Goal: Task Accomplishment & Management: Use online tool/utility

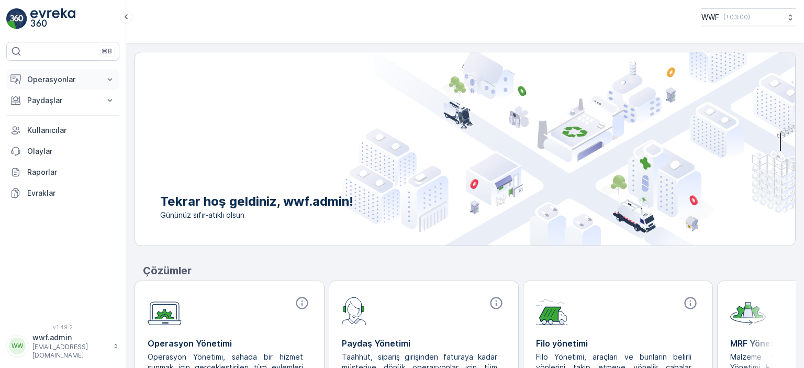
click at [47, 82] on p "Operasyonlar" at bounding box center [62, 79] width 71 height 10
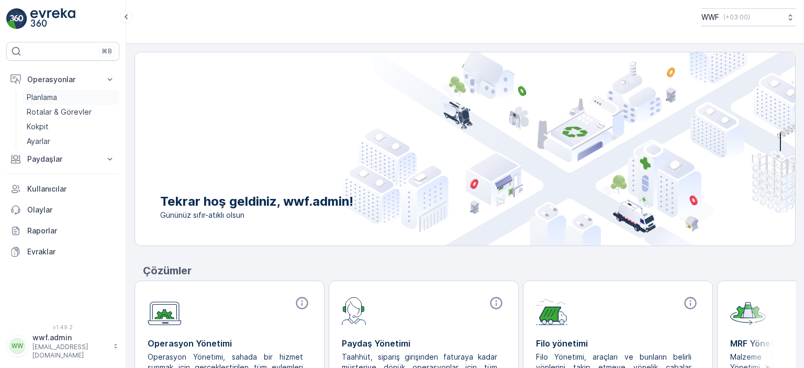
click at [46, 97] on p "Planlama" at bounding box center [42, 97] width 30 height 10
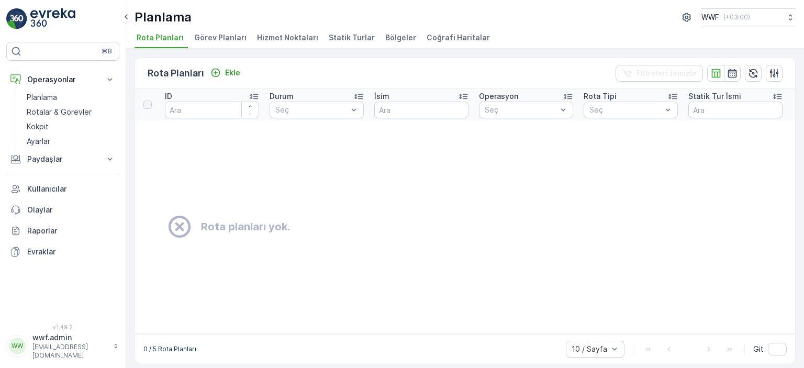
click at [203, 38] on span "Görev Planları" at bounding box center [220, 37] width 52 height 10
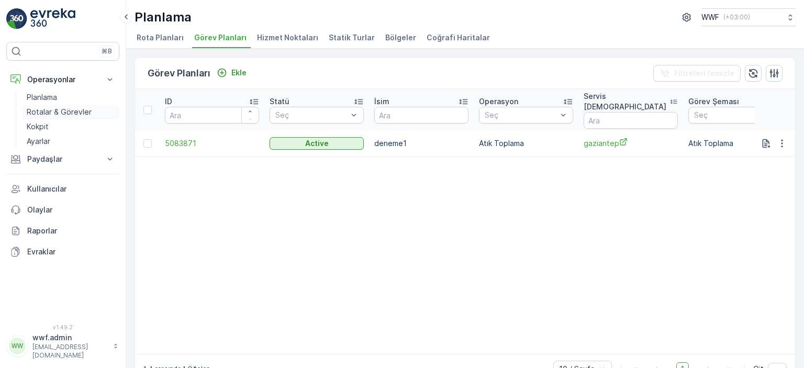
click at [52, 109] on p "Rotalar & Görevler" at bounding box center [59, 112] width 65 height 10
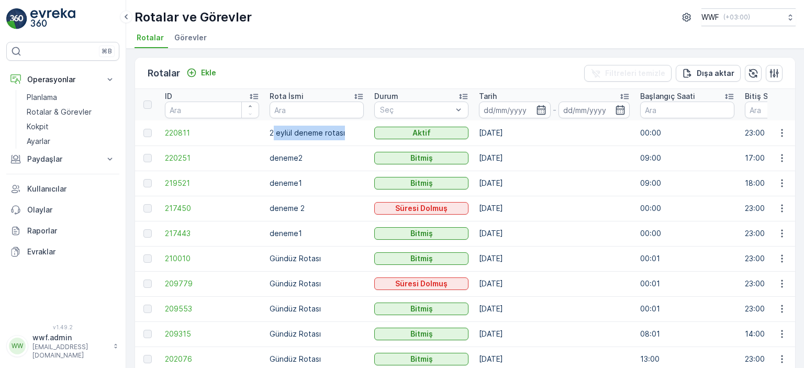
drag, startPoint x: 274, startPoint y: 129, endPoint x: 353, endPoint y: 131, distance: 78.6
click at [353, 131] on td "[DATE] deneme rotası" at bounding box center [316, 132] width 105 height 25
click at [611, 131] on td "[DATE]" at bounding box center [554, 132] width 161 height 25
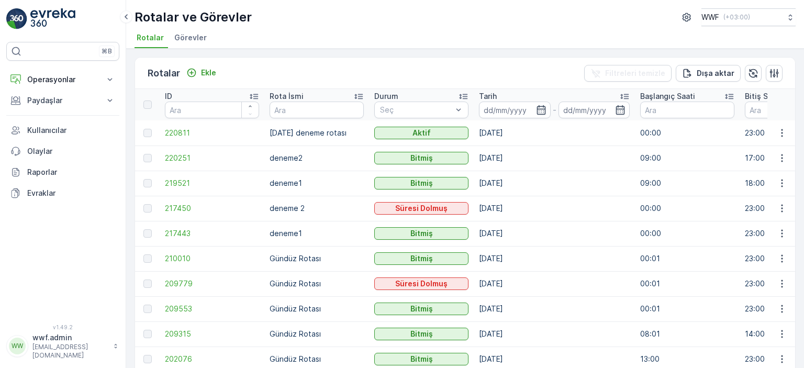
click at [184, 38] on span "Görevler" at bounding box center [190, 37] width 32 height 10
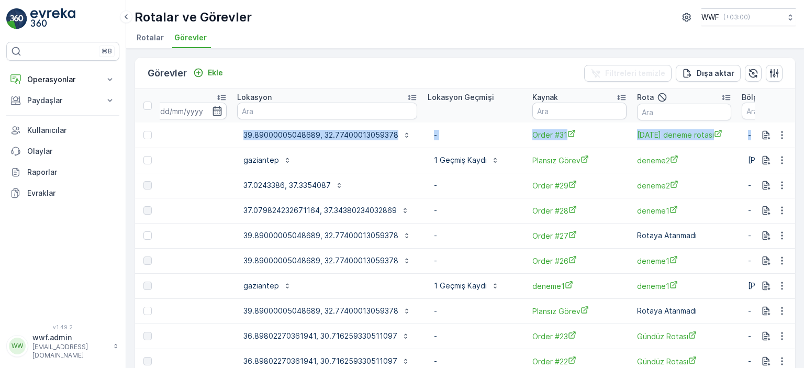
scroll to position [0, 1005]
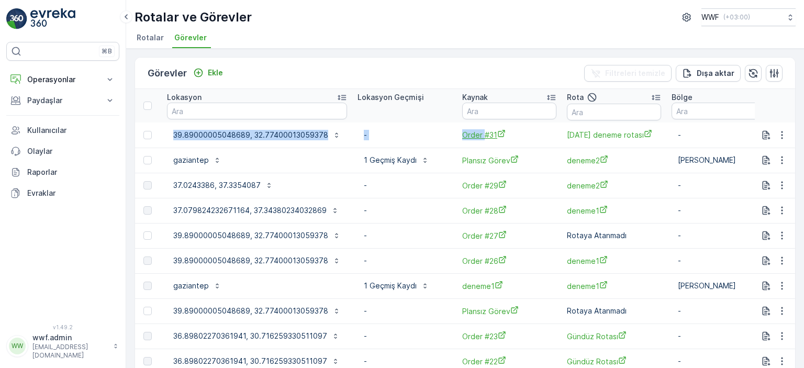
drag, startPoint x: 438, startPoint y: 138, endPoint x: 469, endPoint y: 131, distance: 31.5
click at [395, 136] on p "-" at bounding box center [405, 135] width 82 height 10
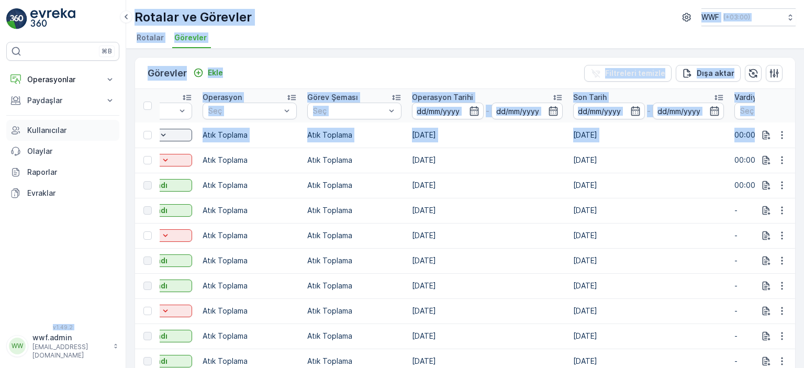
scroll to position [0, 0]
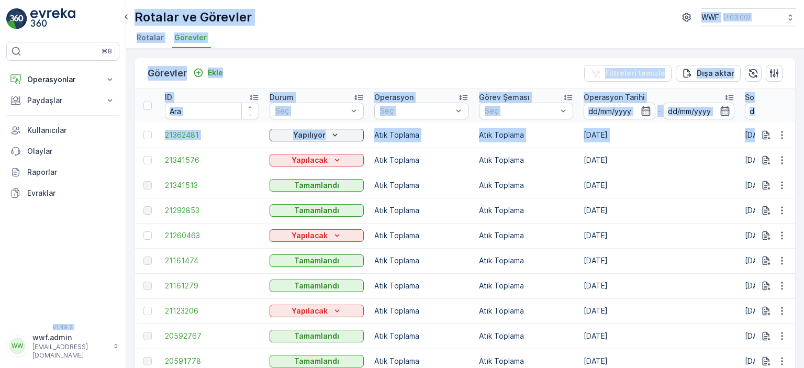
drag, startPoint x: 384, startPoint y: 138, endPoint x: 197, endPoint y: 140, distance: 187.0
click at [130, 140] on div "Görevler Ekle Filtreleri temizle Dışa aktar ID Durum Seç Operasyon Seç Görev Şe…" at bounding box center [465, 208] width 678 height 319
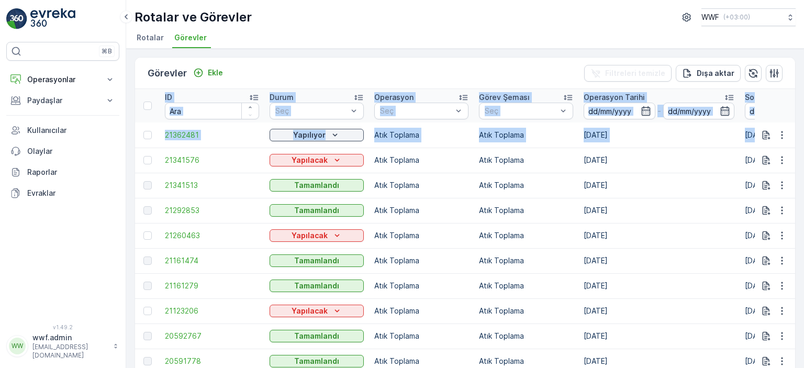
click at [471, 138] on td "Atık Toplama" at bounding box center [421, 135] width 105 height 25
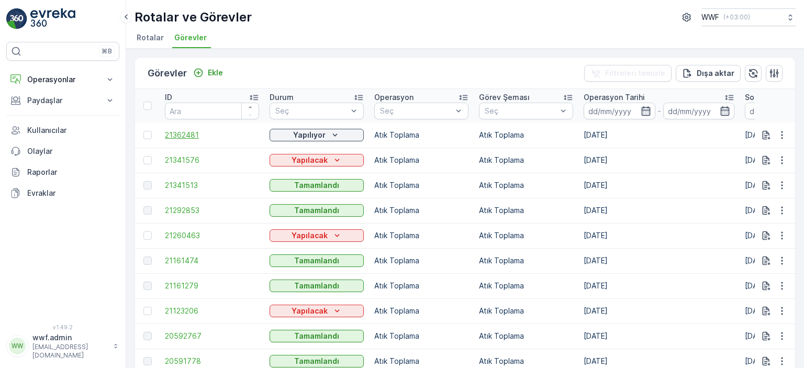
click at [176, 138] on span "21362481" at bounding box center [212, 135] width 94 height 10
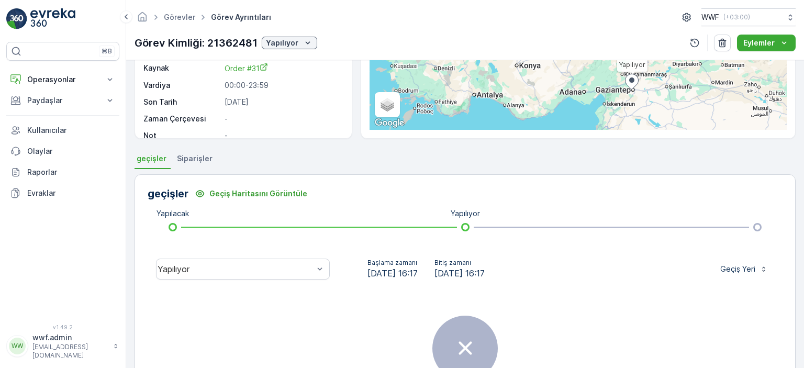
scroll to position [157, 0]
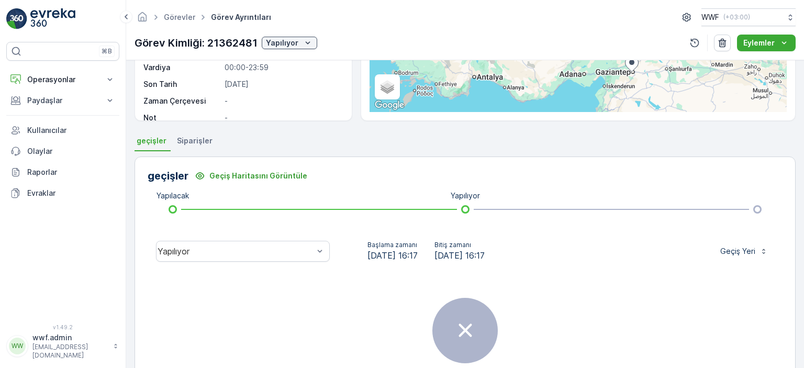
click at [182, 146] on span "Siparişler" at bounding box center [195, 141] width 36 height 10
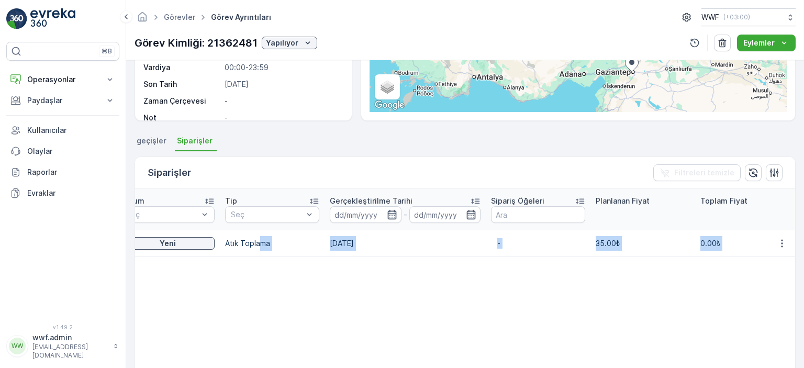
scroll to position [0, 248]
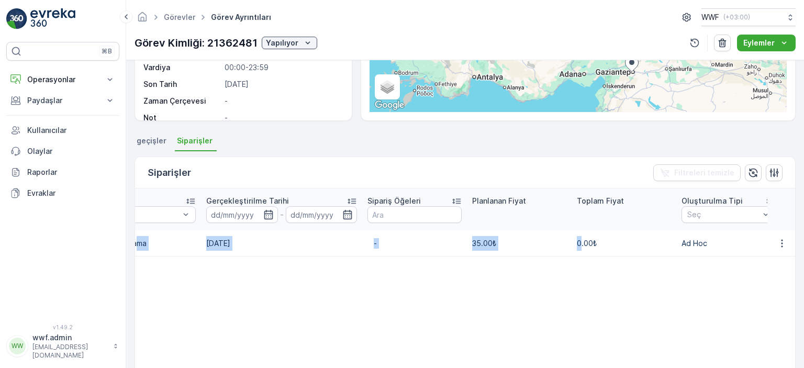
drag, startPoint x: 381, startPoint y: 231, endPoint x: 481, endPoint y: 249, distance: 101.5
click at [579, 230] on tr "Order #31 Yeni Atık Toplama 02.09.2025 - 35.00₺ 0.00₺ Ad Hoc Ayhan Atılgan 2025…" at bounding box center [614, 243] width 1455 height 26
click at [467, 255] on table "İsim Durum Seç Tip Seç Gerçekleştirilme Tarihi - Sipariş Öğeleri Planlanan Fiya…" at bounding box center [614, 322] width 1455 height 266
click at [483, 230] on td "35.00₺" at bounding box center [519, 243] width 105 height 26
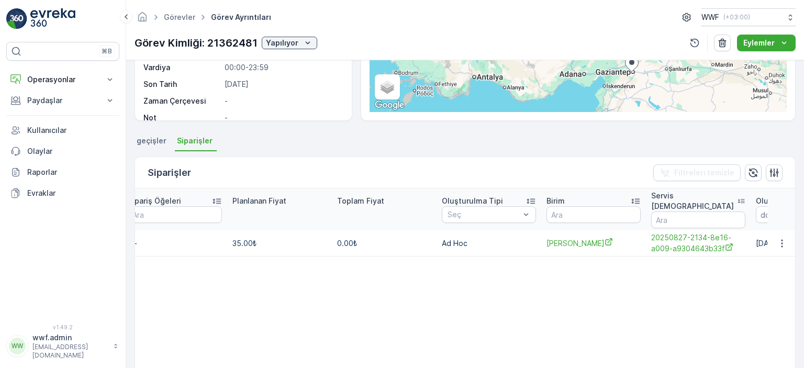
drag, startPoint x: 464, startPoint y: 229, endPoint x: 771, endPoint y: 220, distance: 307.0
click at [792, 230] on tr "Order #31 Yeni Atık Toplama 02.09.2025 - 35.00₺ 0.00₺ Ad Hoc Ayhan Atılgan 2025…" at bounding box center [374, 243] width 1455 height 26
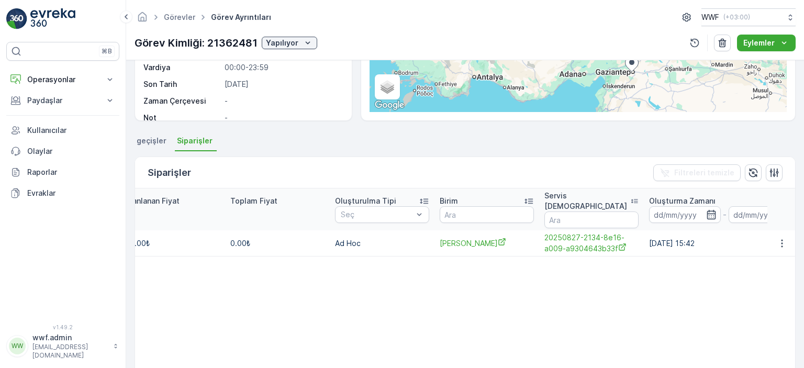
click at [567, 286] on table "İsim Durum Seç Tip Seç Gerçekleştirilme Tarihi - Sipariş Öğeleri Planlanan Fiya…" at bounding box center [267, 322] width 1455 height 266
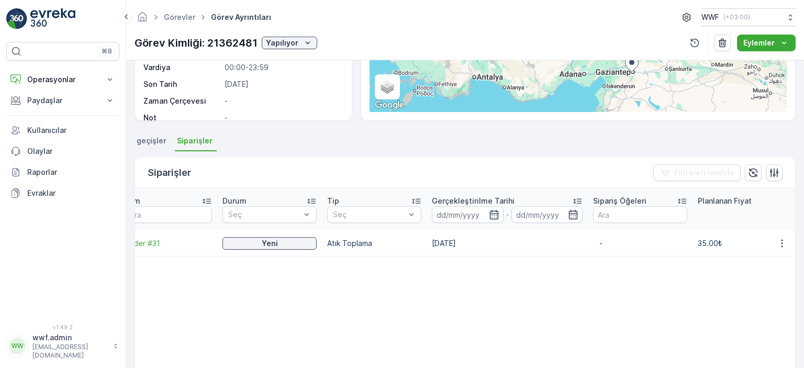
scroll to position [0, 0]
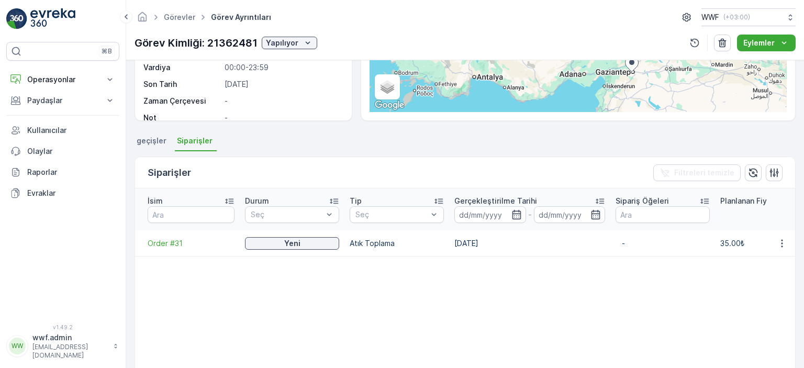
drag, startPoint x: 670, startPoint y: 236, endPoint x: 112, endPoint y: 249, distance: 558.9
click at [111, 249] on div "⌘B Operasyonlar Planlama Rotalar & Görevler Kokpit Ayarlar Paydaşlar Birimler K…" at bounding box center [402, 184] width 804 height 368
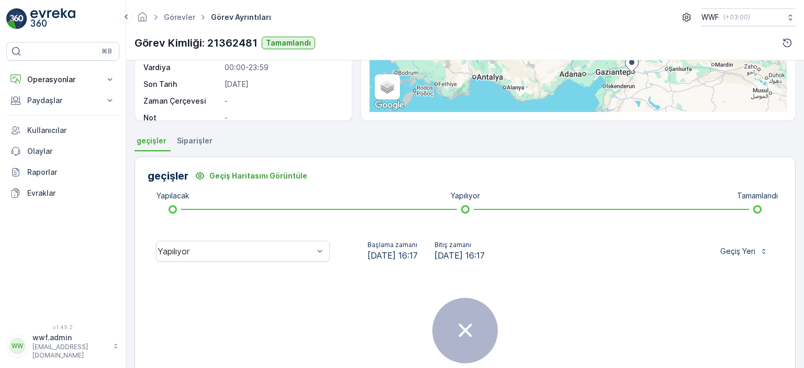
scroll to position [52, 0]
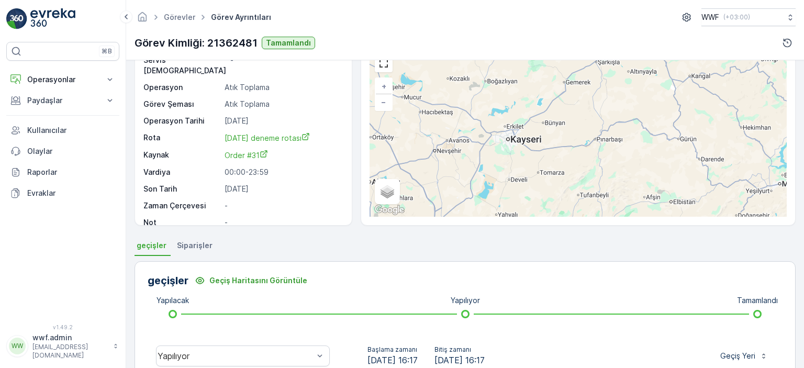
drag, startPoint x: 195, startPoint y: 242, endPoint x: 203, endPoint y: 240, distance: 8.0
click at [196, 240] on span "Siparişler" at bounding box center [195, 245] width 36 height 10
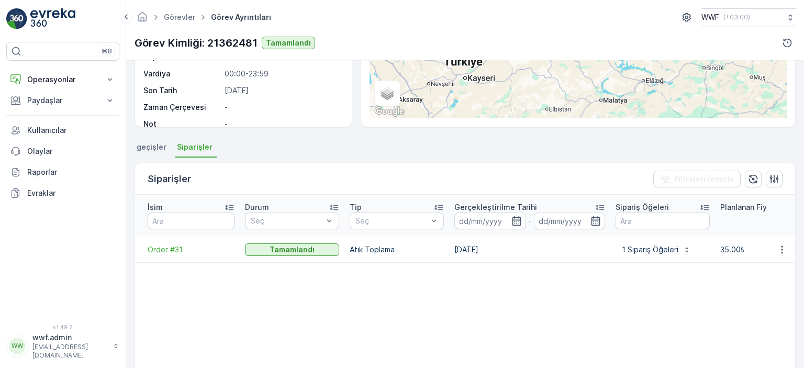
scroll to position [157, 0]
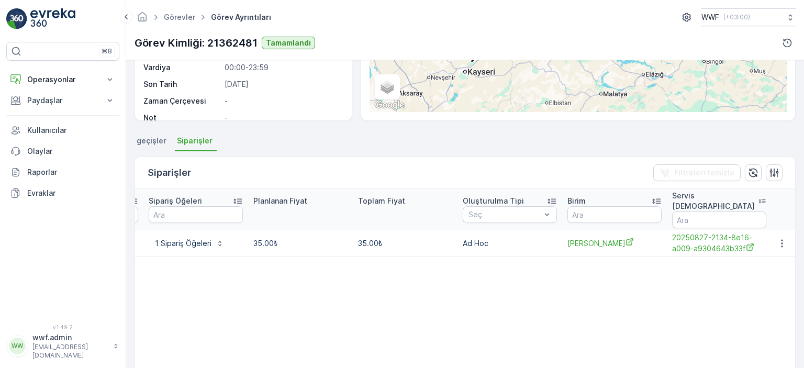
drag, startPoint x: 615, startPoint y: 233, endPoint x: 800, endPoint y: 207, distance: 186.7
click at [804, 215] on div "Ayrıntılar Görev ID 21362481 Servis Noktası - Operasyon Atık Toplama Görev Şema…" at bounding box center [465, 214] width 678 height 308
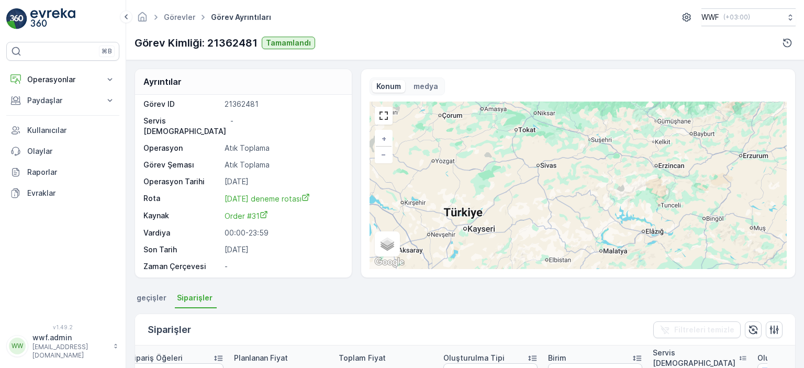
scroll to position [0, 0]
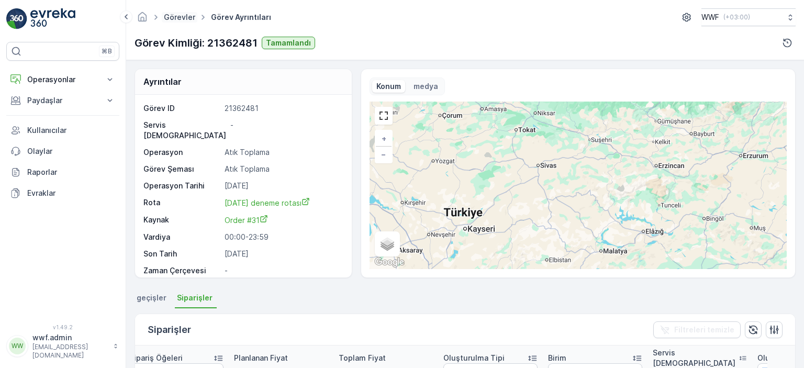
click at [182, 13] on link "Görevler" at bounding box center [179, 17] width 31 height 9
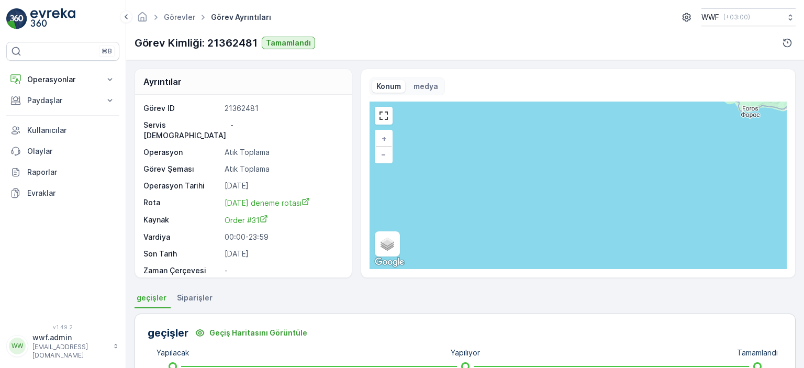
click at [422, 87] on p "medya" at bounding box center [426, 86] width 25 height 10
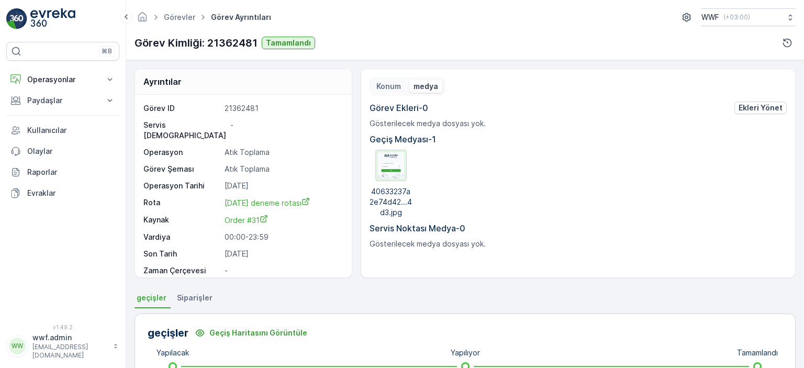
click at [394, 164] on img at bounding box center [391, 165] width 26 height 26
click at [707, 139] on p "Geçiş Medyası - 1" at bounding box center [578, 139] width 417 height 13
drag, startPoint x: 195, startPoint y: 307, endPoint x: 191, endPoint y: 301, distance: 7.6
click at [195, 307] on li "Siparişler" at bounding box center [196, 300] width 42 height 18
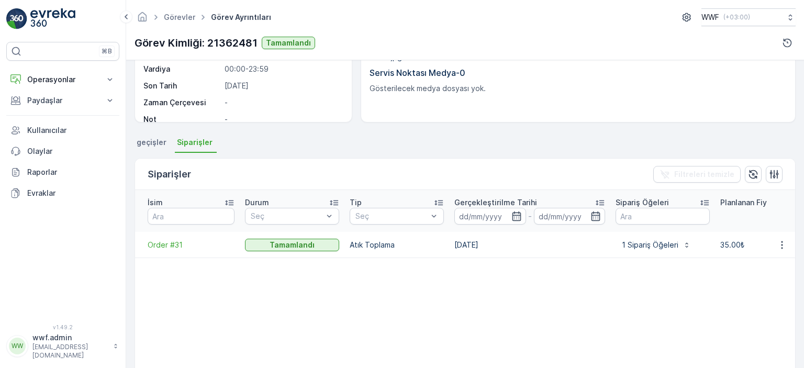
scroll to position [157, 0]
drag, startPoint x: 649, startPoint y: 230, endPoint x: 760, endPoint y: 225, distance: 111.6
drag, startPoint x: 749, startPoint y: 228, endPoint x: 719, endPoint y: 229, distance: 29.9
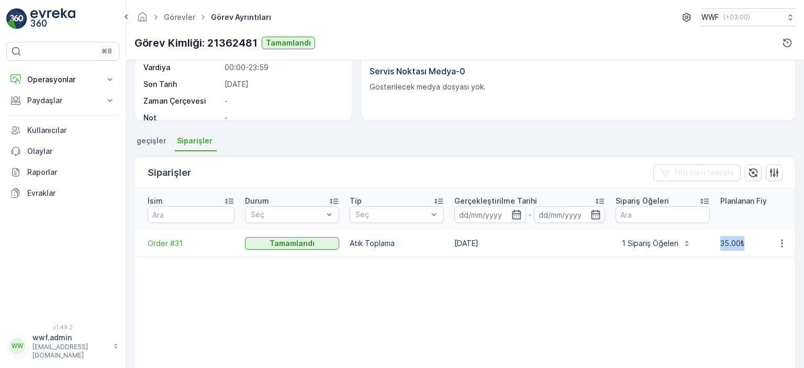
click at [719, 230] on td "35.00₺" at bounding box center [767, 243] width 105 height 26
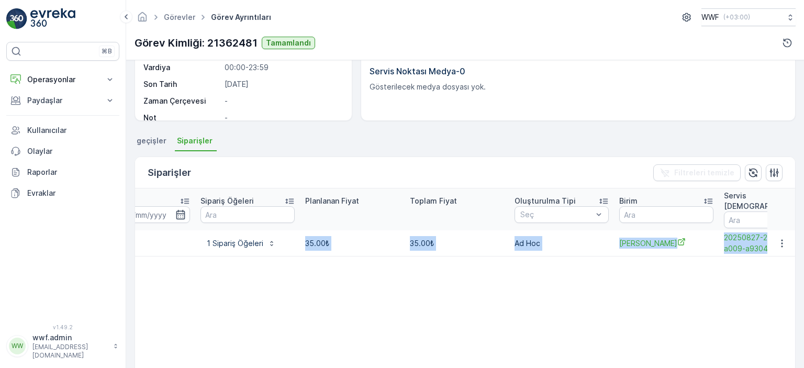
drag, startPoint x: 716, startPoint y: 232, endPoint x: 708, endPoint y: 259, distance: 28.3
click at [789, 230] on tr "Order #31 Tamamlandı Atık Toplama 02.09.2025 1 Sipariş Öğeleri 35.00₺ 35.00₺ Ad…" at bounding box center [447, 243] width 1455 height 26
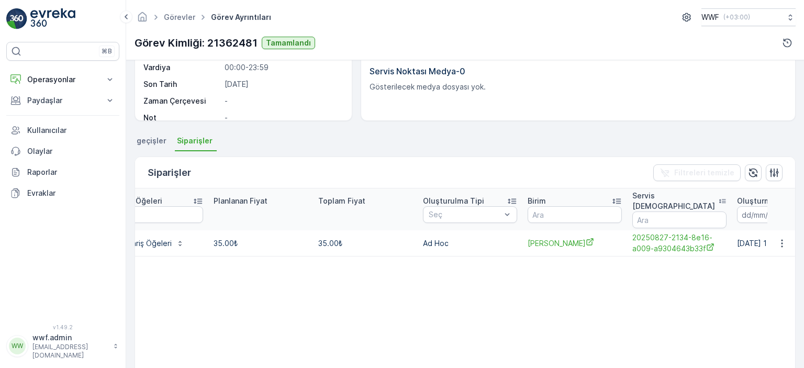
drag, startPoint x: 613, startPoint y: 309, endPoint x: 615, endPoint y: 303, distance: 6.0
click at [613, 309] on table "İsim Durum Seç Tip Seç Gerçekleştirilme Tarihi - Sipariş Öğeleri Planlanan Fiya…" at bounding box center [355, 322] width 1455 height 266
click at [554, 238] on span "[PERSON_NAME]" at bounding box center [575, 243] width 94 height 11
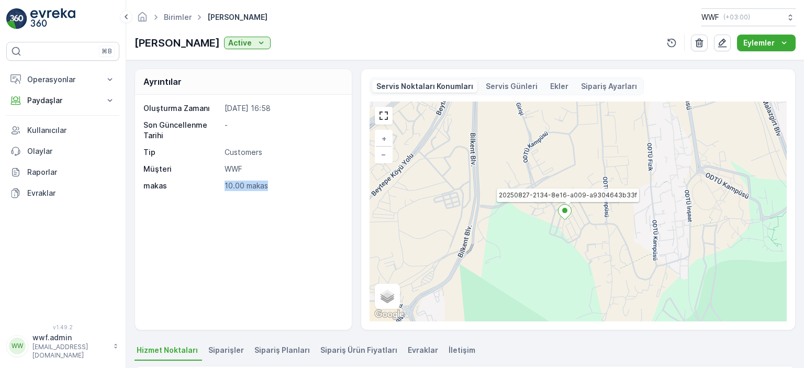
drag, startPoint x: 282, startPoint y: 186, endPoint x: 217, endPoint y: 186, distance: 64.4
click at [217, 186] on div "makas 10.00 makas" at bounding box center [241, 186] width 197 height 10
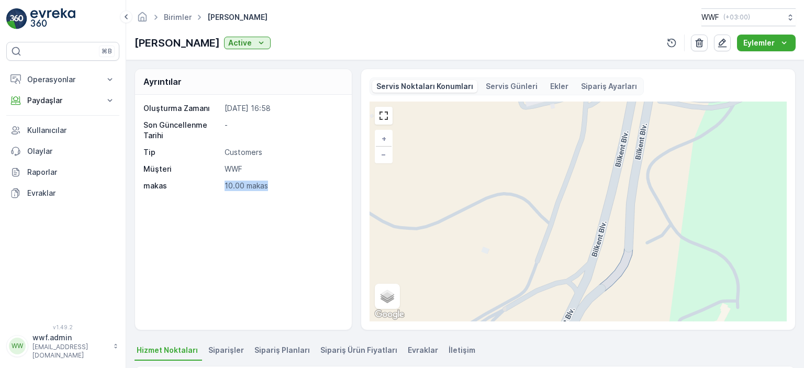
click at [507, 91] on div "Servis Günleri" at bounding box center [512, 86] width 60 height 13
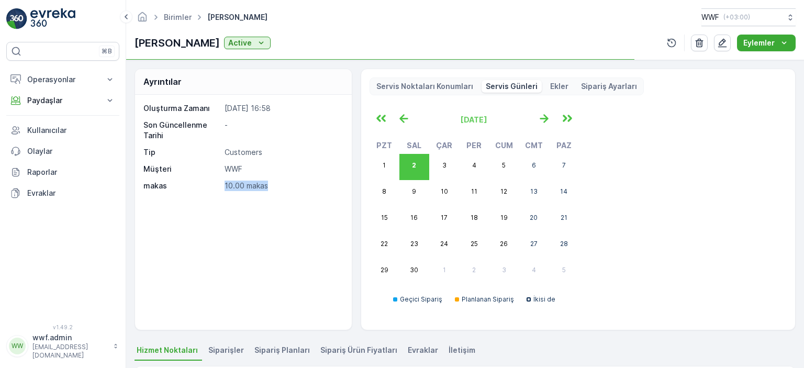
click at [554, 82] on p "Ekler" at bounding box center [559, 86] width 18 height 10
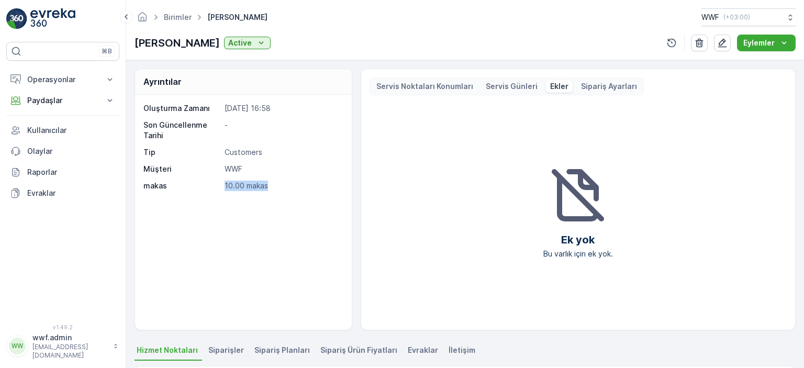
click at [600, 82] on p "Sipariş Ayarları" at bounding box center [609, 86] width 56 height 10
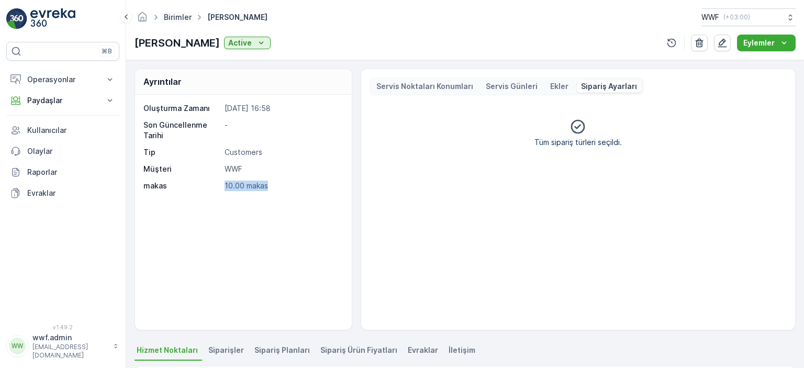
click at [185, 19] on link "Birimler" at bounding box center [178, 17] width 28 height 9
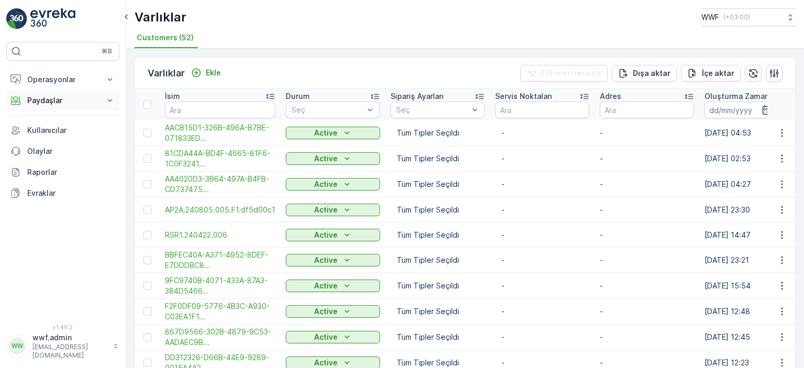
click at [74, 92] on button "Paydaşlar" at bounding box center [62, 100] width 113 height 21
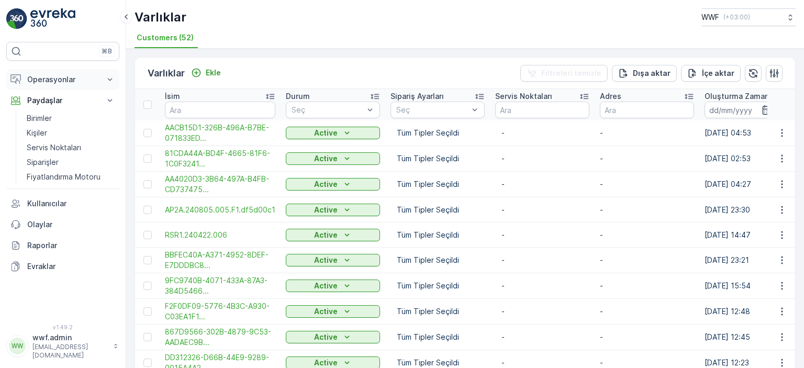
click at [70, 75] on p "Operasyonlar" at bounding box center [62, 79] width 71 height 10
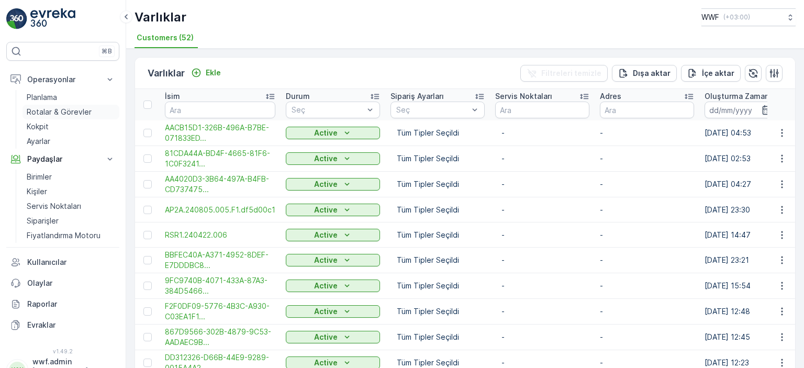
click at [55, 110] on p "Rotalar & Görevler" at bounding box center [59, 112] width 65 height 10
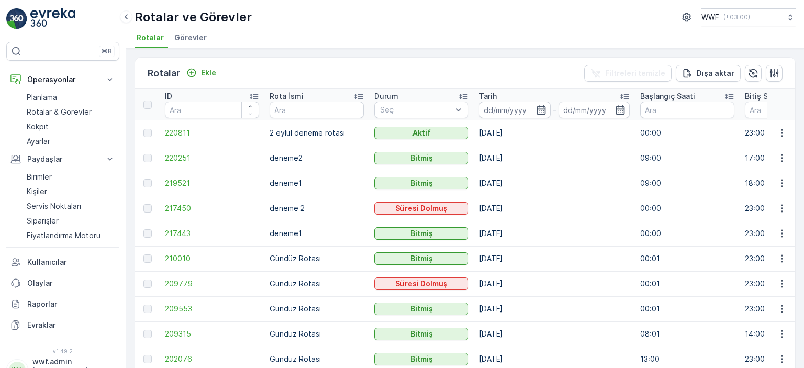
click at [184, 37] on span "Görevler" at bounding box center [190, 37] width 32 height 10
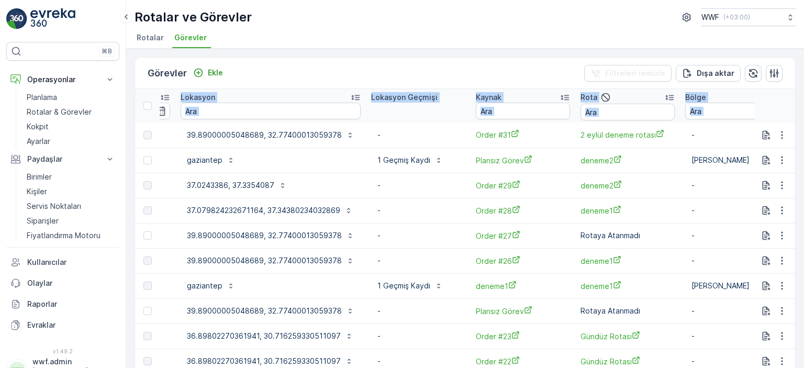
scroll to position [0, 1022]
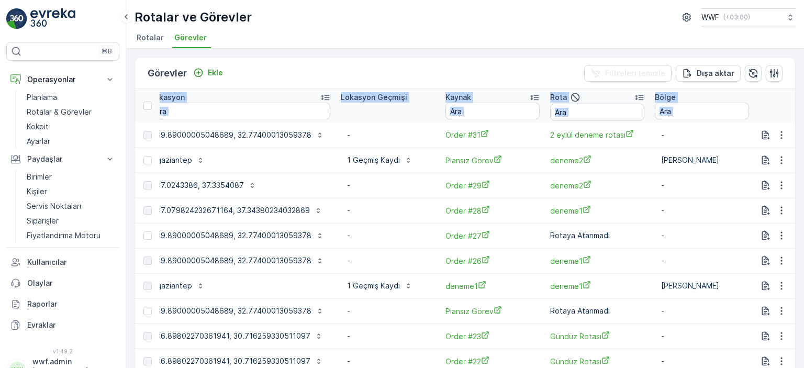
drag, startPoint x: 486, startPoint y: 139, endPoint x: 804, endPoint y: 123, distance: 318.3
click at [804, 123] on div "Görevler Ekle Filtreleri temizle Dışa aktar ID Durum Seç Operasyon Seç Görev Şe…" at bounding box center [465, 208] width 678 height 319
click at [781, 131] on icon "button" at bounding box center [782, 135] width 10 height 10
click at [745, 151] on span "Daha fazla ayrıntı görün" at bounding box center [757, 150] width 83 height 10
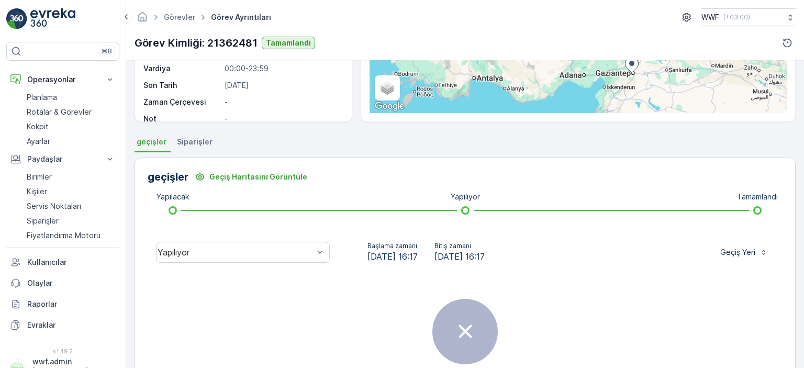
scroll to position [157, 0]
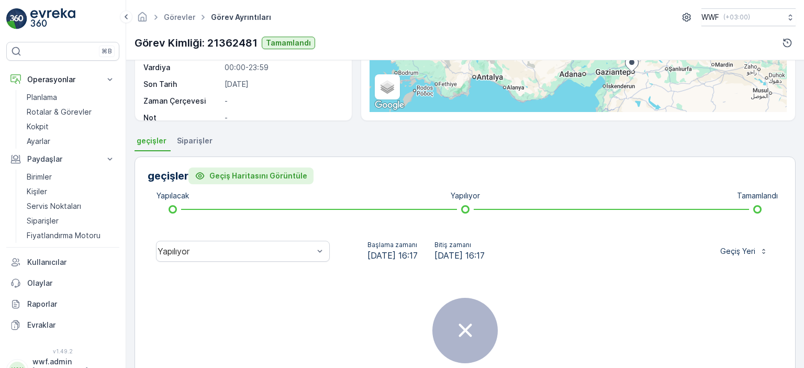
click at [245, 174] on p "Geçiş Haritasını Görüntüle" at bounding box center [258, 176] width 98 height 10
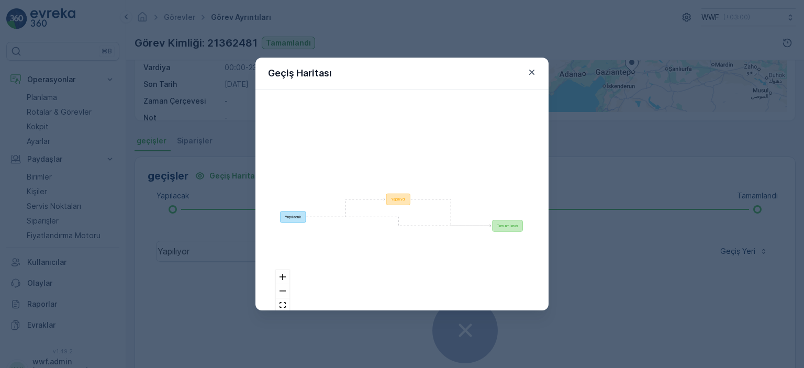
click at [619, 157] on div "Geçiş Haritası Yapılacak Yapılıyor Tamamlandı React Flow" at bounding box center [402, 184] width 804 height 368
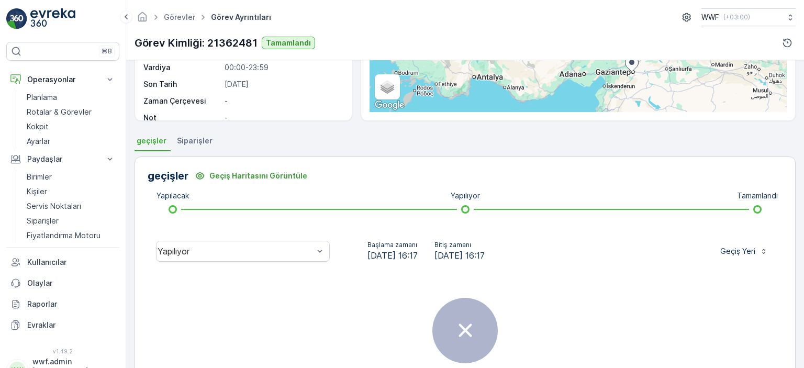
click at [187, 145] on span "Siparişler" at bounding box center [195, 141] width 36 height 10
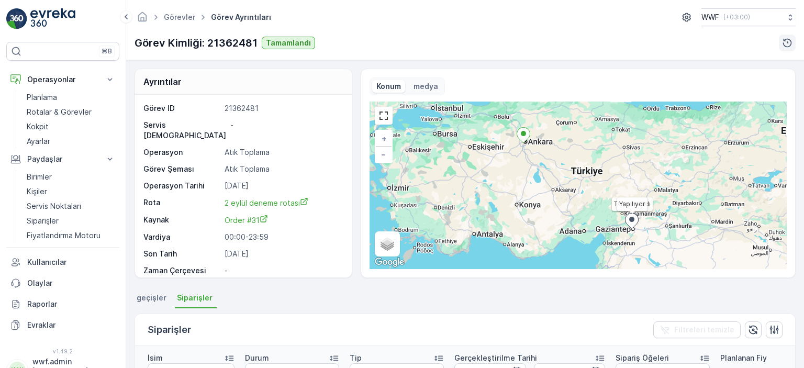
click at [781, 43] on button "button" at bounding box center [787, 43] width 17 height 17
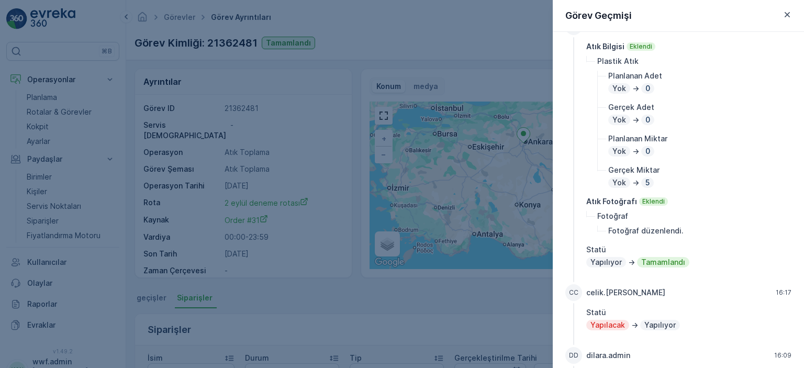
scroll to position [209, 0]
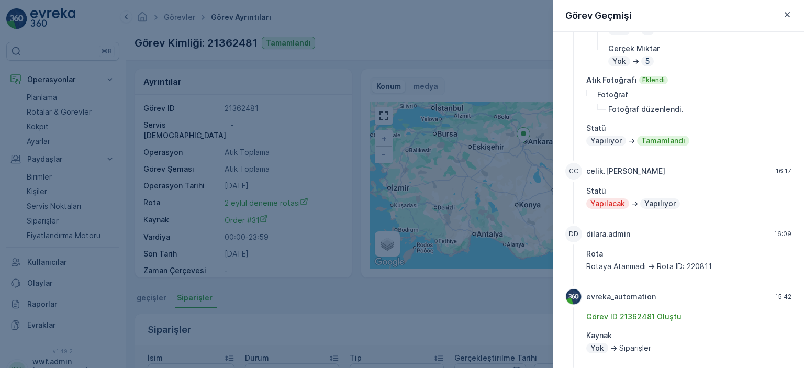
click at [496, 47] on div at bounding box center [402, 184] width 804 height 368
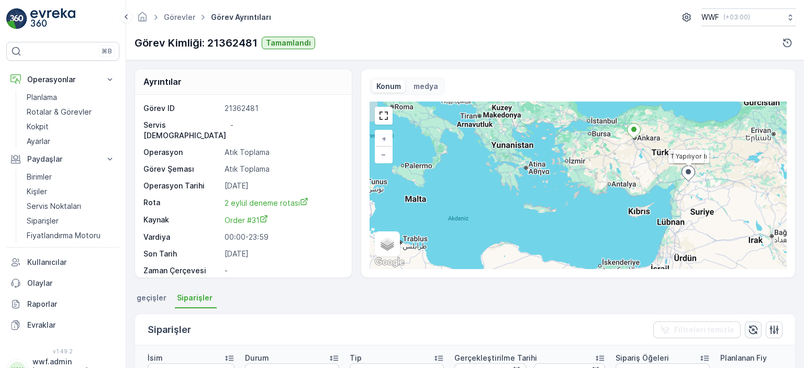
click at [752, 326] on icon "button" at bounding box center [753, 330] width 10 height 10
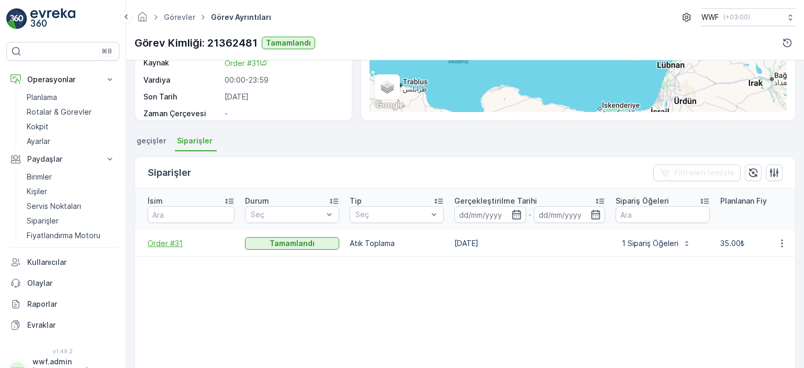
click at [183, 238] on span "Order #31" at bounding box center [191, 243] width 87 height 10
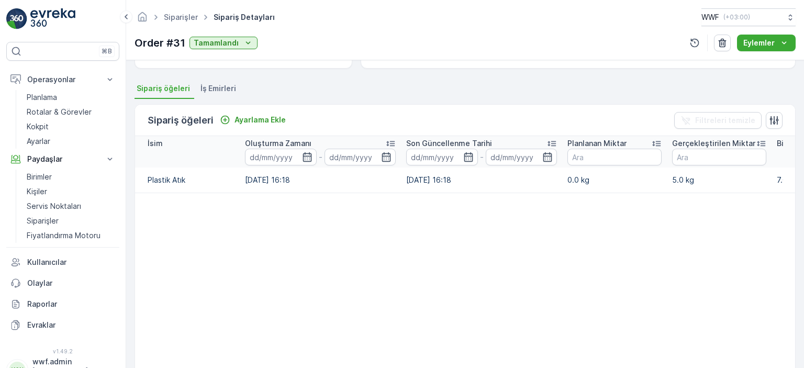
scroll to position [105, 0]
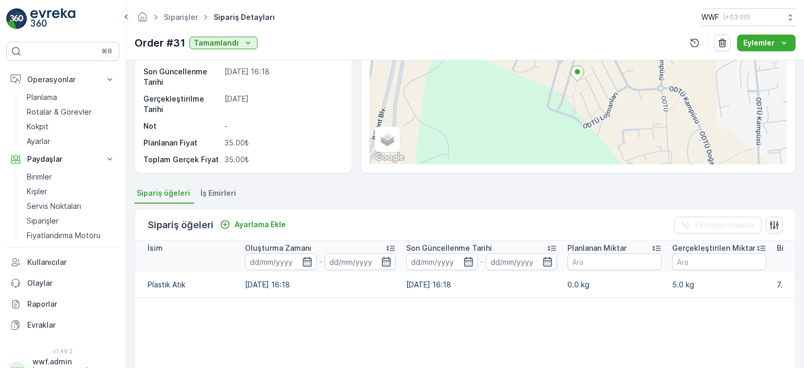
click at [687, 282] on td "5.0 kg" at bounding box center [719, 284] width 105 height 25
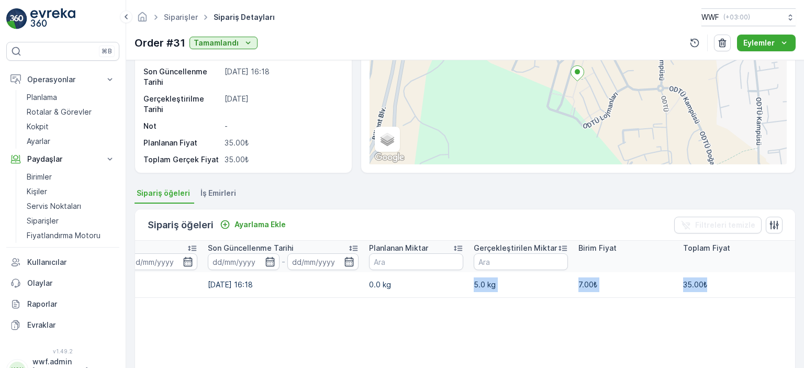
drag, startPoint x: 651, startPoint y: 286, endPoint x: 768, endPoint y: 289, distance: 117.3
click at [787, 289] on tr "Plastik Atık [DATE] 16:18 [DATE] 16:18 0.0 kg 5.0 kg 7.00₺ 35.00₺" at bounding box center [366, 284] width 859 height 25
click at [639, 322] on table "İsim Oluşturma Zamanı - Son Güncellenme Tarihi - Planlanan Miktar Gerçekleştiri…" at bounding box center [366, 368] width 859 height 254
drag, startPoint x: 588, startPoint y: 286, endPoint x: 572, endPoint y: 287, distance: 15.7
click at [573, 287] on td "7.00₺" at bounding box center [625, 284] width 105 height 25
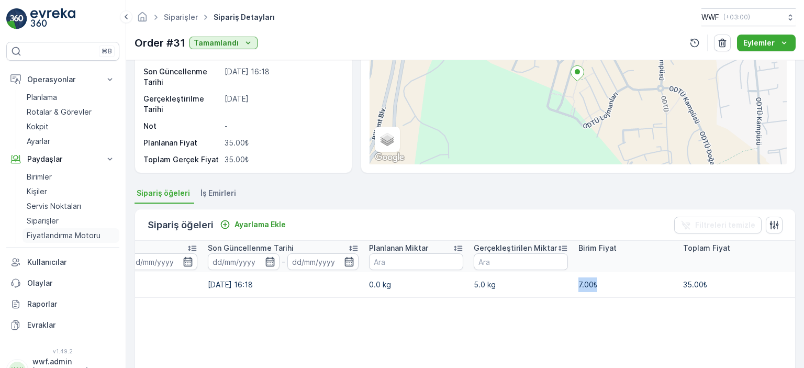
click at [90, 231] on p "Fiyatlandırma Motoru" at bounding box center [64, 235] width 74 height 10
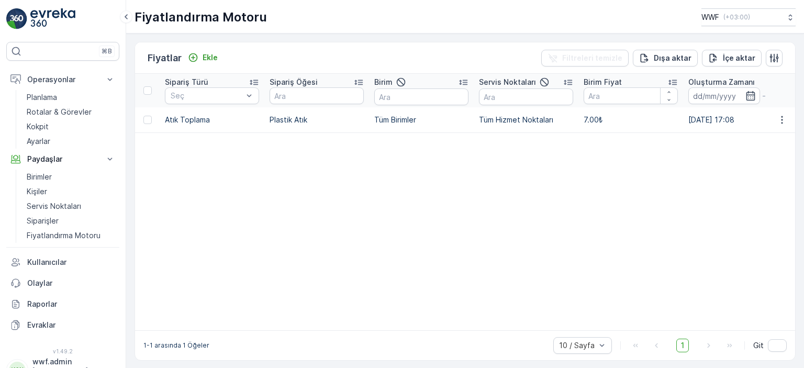
click at [150, 125] on td at bounding box center [147, 119] width 25 height 25
click at [57, 222] on p "Siparişler" at bounding box center [43, 221] width 32 height 10
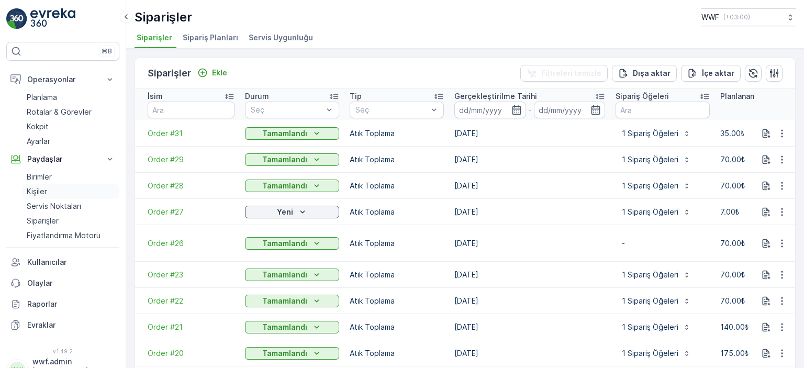
click at [49, 190] on link "Kişiler" at bounding box center [71, 191] width 97 height 15
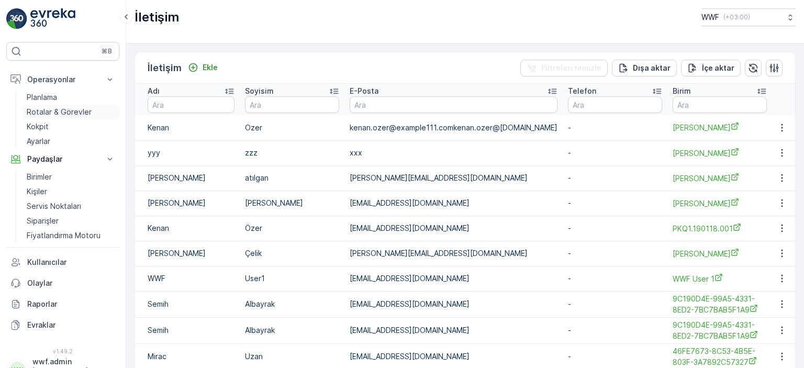
click at [49, 108] on p "Rotalar & Görevler" at bounding box center [59, 112] width 65 height 10
